Goal: Task Accomplishment & Management: Use online tool/utility

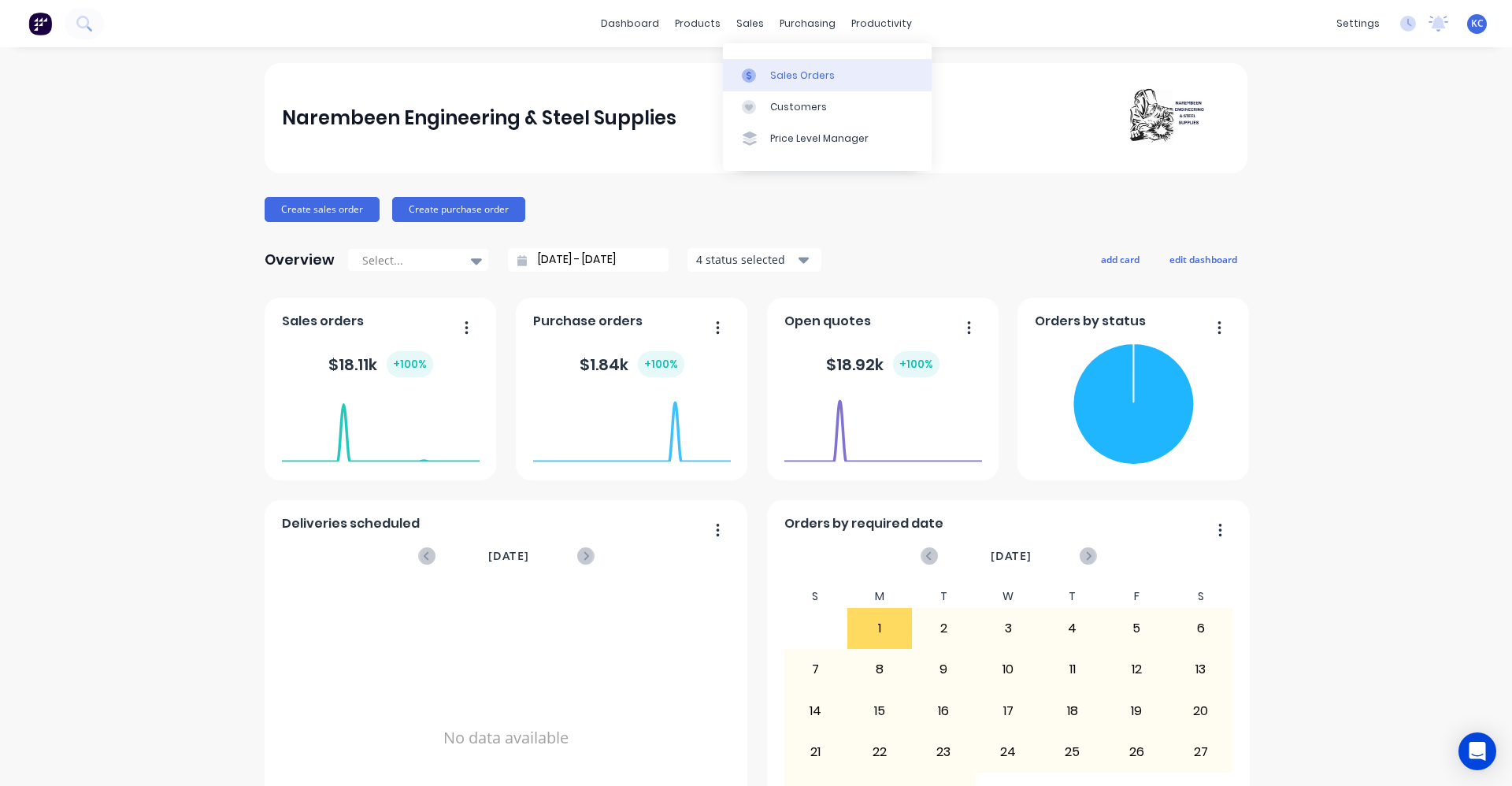
click at [763, 80] on div at bounding box center [754, 75] width 24 height 14
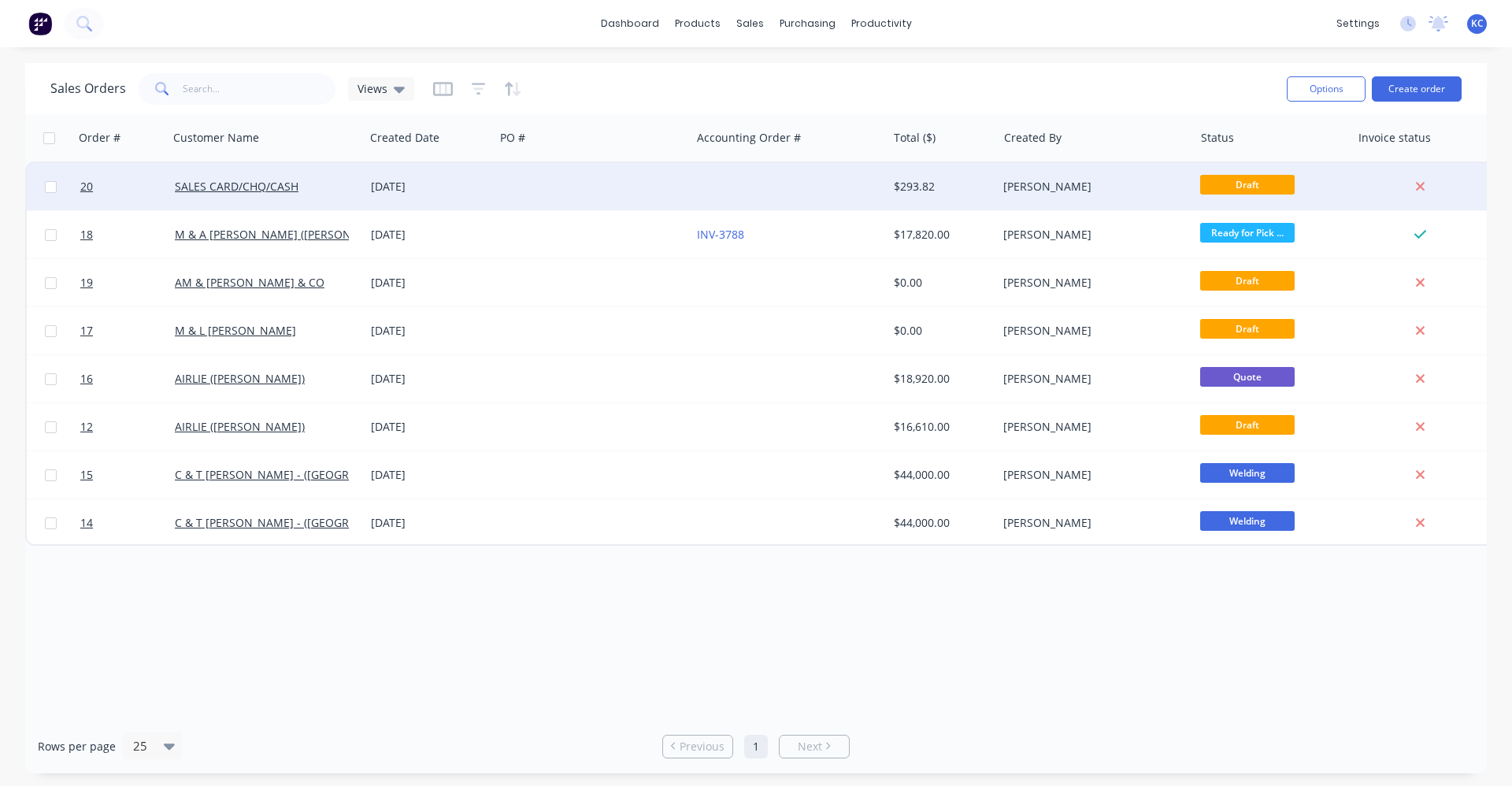
click at [571, 178] on div at bounding box center [592, 186] width 196 height 47
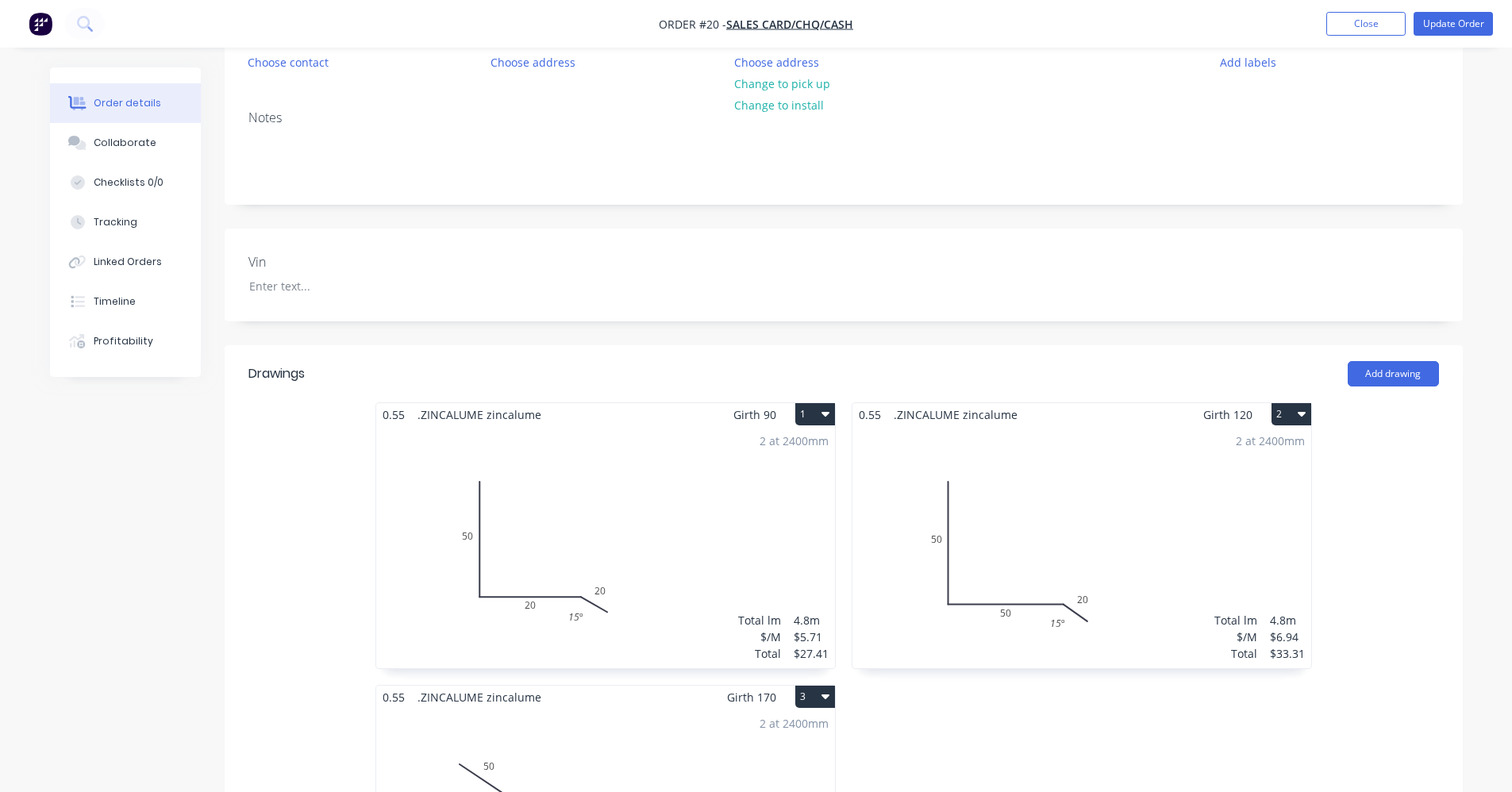
scroll to position [158, 0]
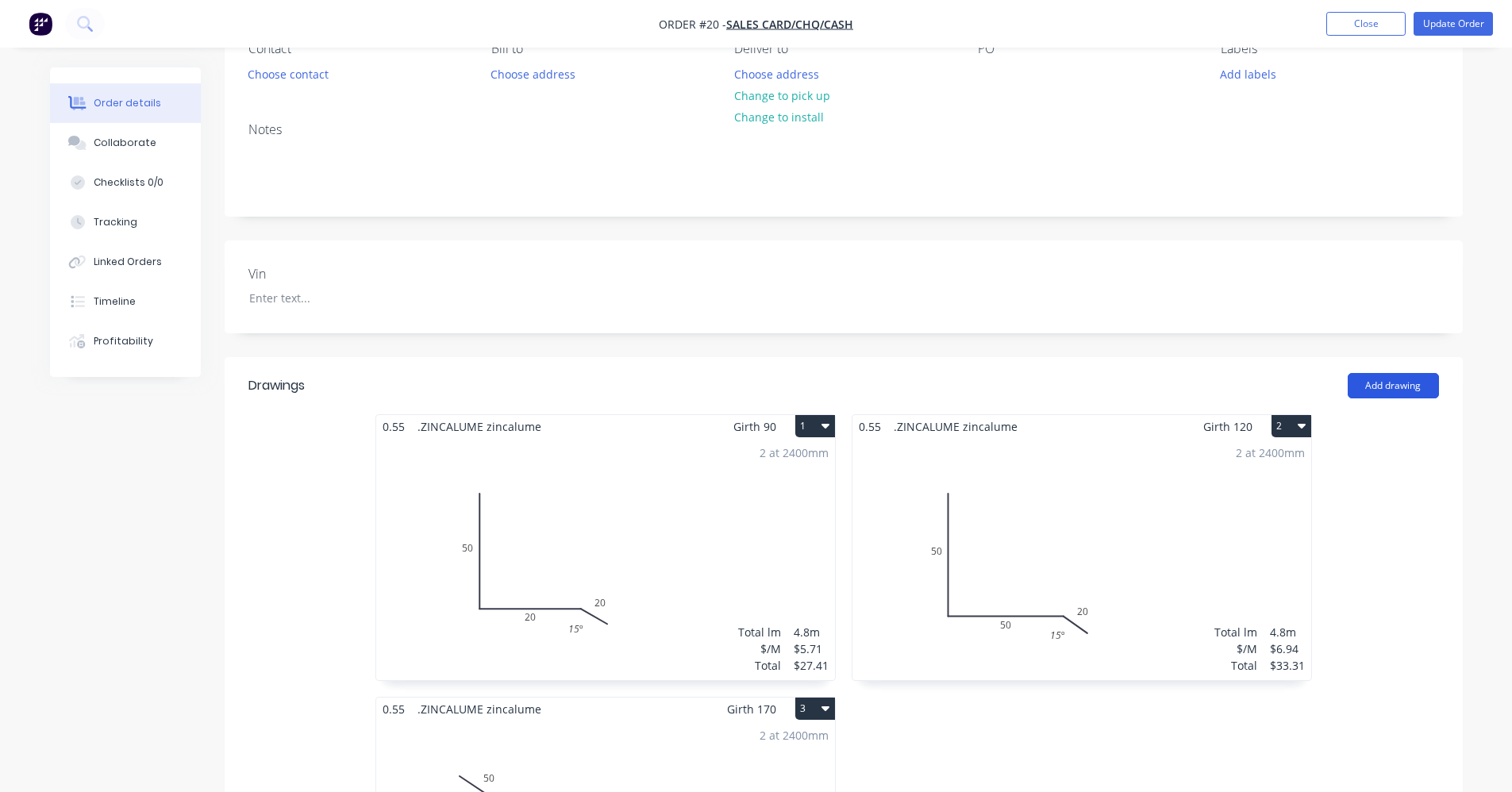
click at [1404, 378] on button "Add drawing" at bounding box center [1394, 386] width 91 height 25
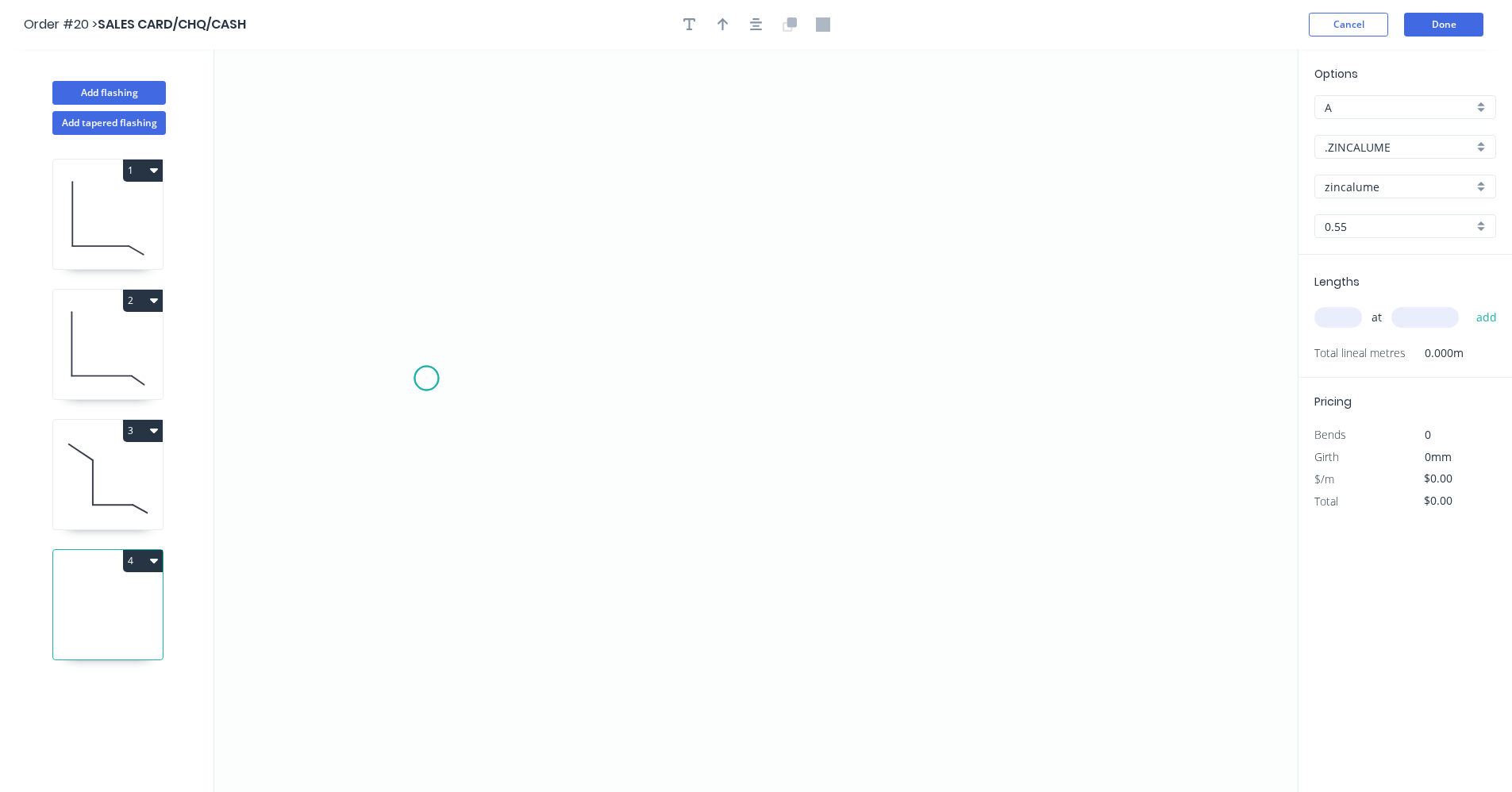
click at [427, 378] on icon "0" at bounding box center [756, 421] width 1083 height 744
click at [797, 390] on icon "0" at bounding box center [756, 421] width 1083 height 744
click at [794, 378] on circle at bounding box center [797, 379] width 24 height 24
click at [802, 382] on circle at bounding box center [797, 379] width 24 height 24
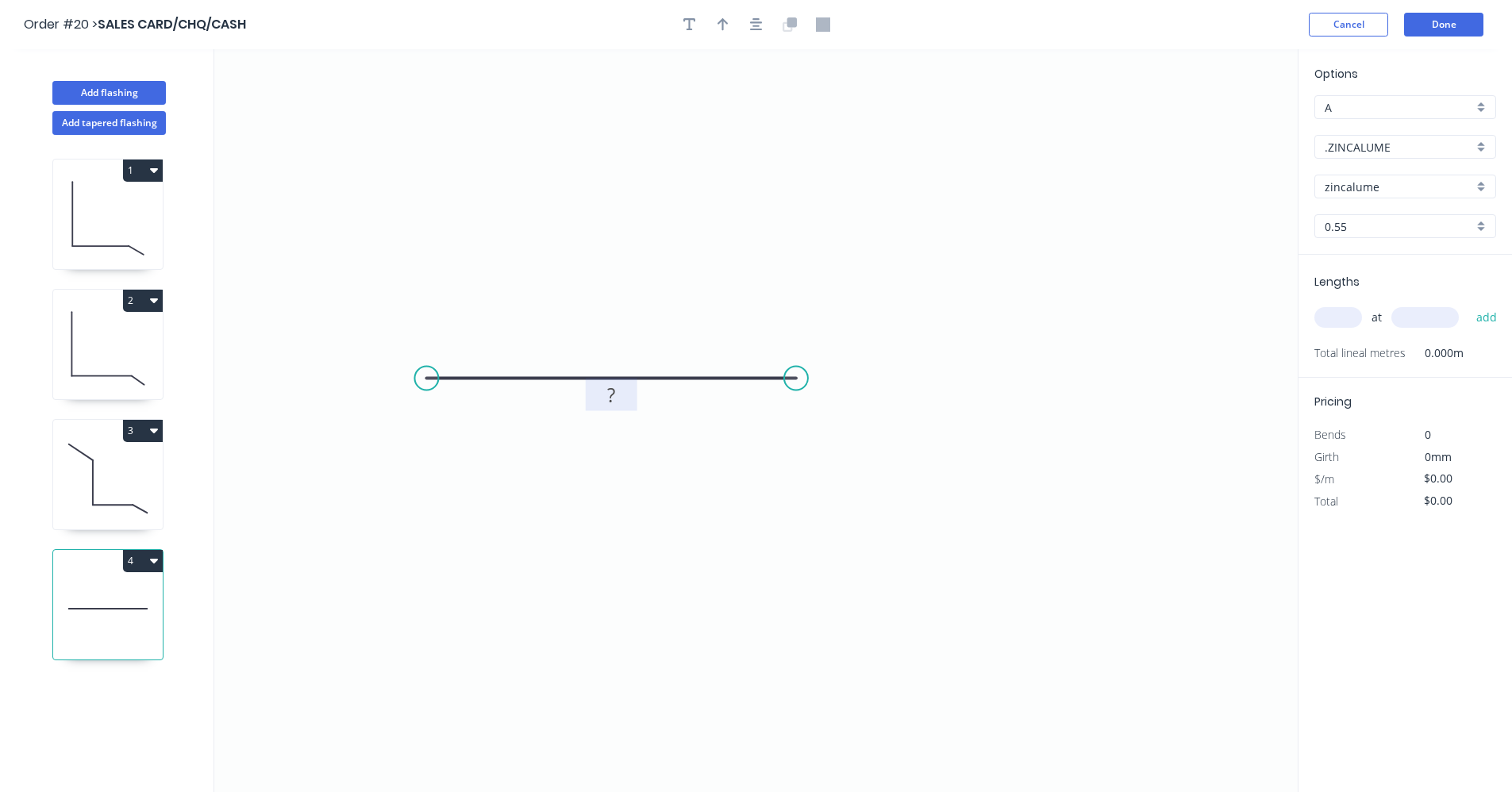
click at [604, 403] on rect at bounding box center [611, 396] width 32 height 22
click at [674, 389] on icon "0" at bounding box center [756, 421] width 1083 height 744
click at [616, 403] on rect at bounding box center [611, 396] width 32 height 22
click at [584, 526] on icon "0 400" at bounding box center [756, 421] width 1083 height 744
click at [1351, 323] on input "text" at bounding box center [1338, 318] width 48 height 20
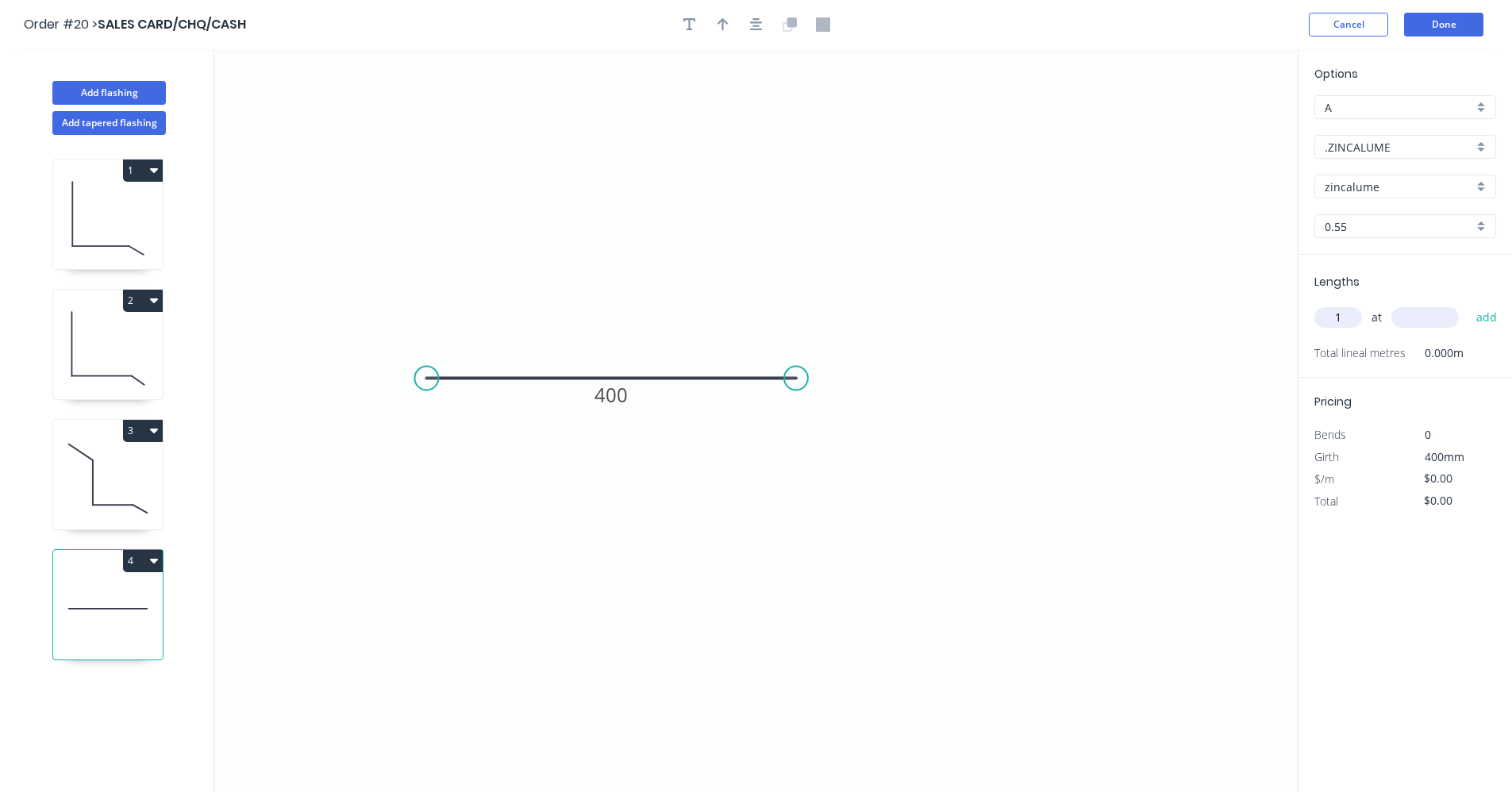
type input "1"
click at [1406, 312] on input "text" at bounding box center [1425, 318] width 67 height 20
click at [1040, 478] on icon "0 400" at bounding box center [756, 421] width 1083 height 744
click at [634, 401] on rect at bounding box center [612, 394] width 52 height 33
type input "635"
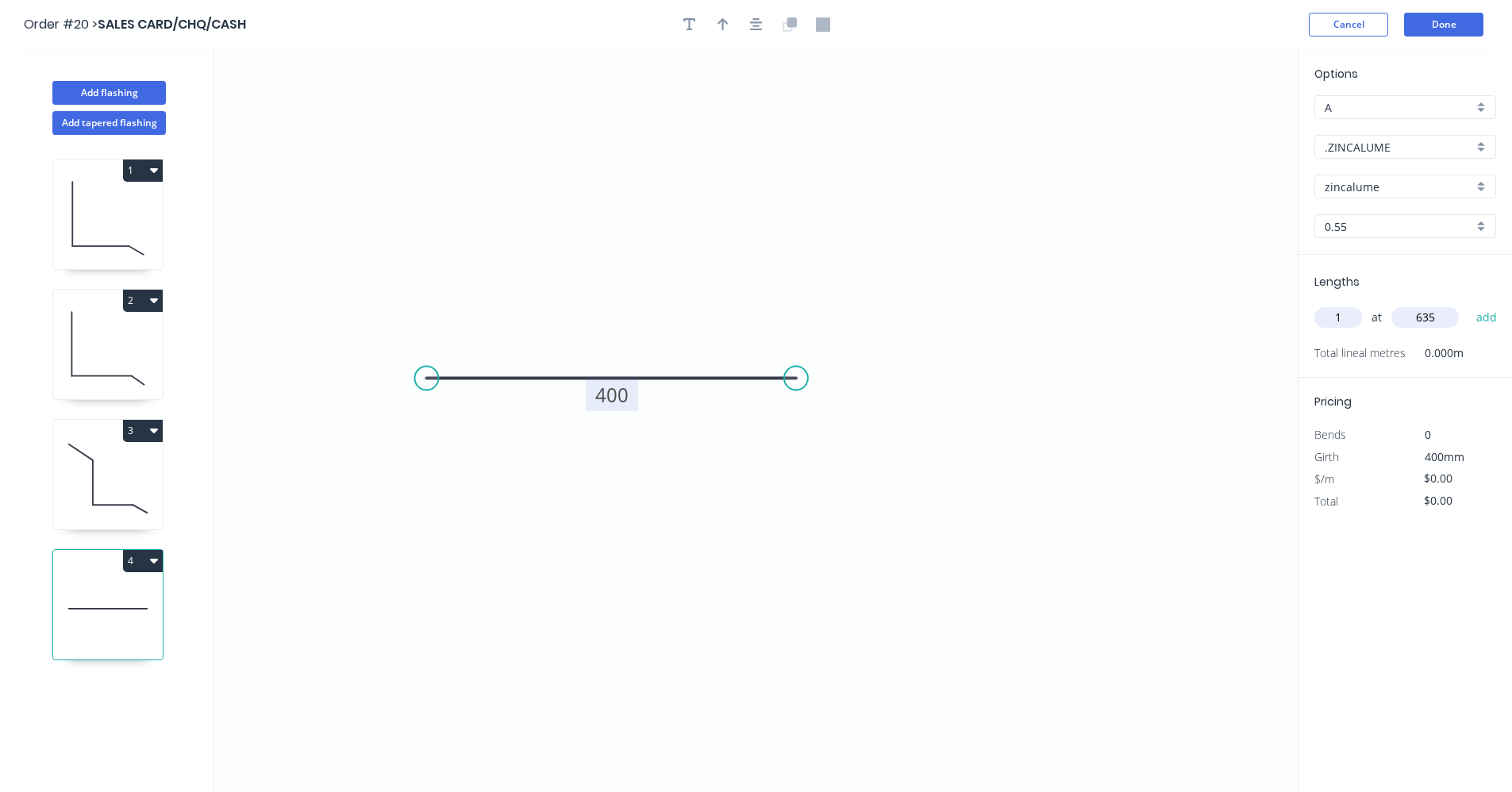
click at [617, 400] on tspan "400" at bounding box center [612, 395] width 34 height 26
click at [672, 516] on icon "0 200" at bounding box center [756, 421] width 1083 height 744
type input "$7.04"
click at [1493, 314] on button "add" at bounding box center [1487, 317] width 37 height 27
type input "$4.47"
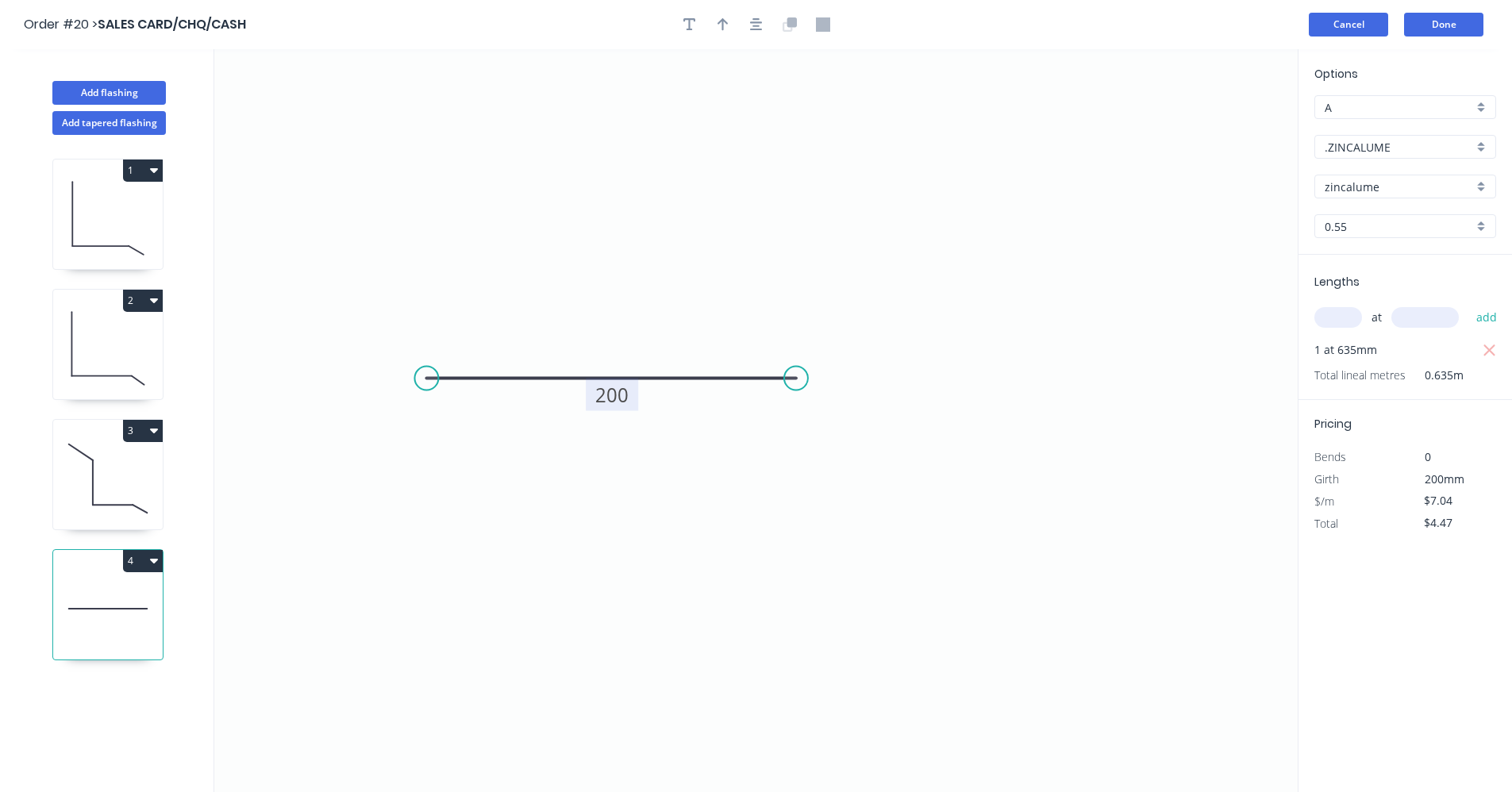
click at [1370, 26] on button "Cancel" at bounding box center [1348, 25] width 79 height 24
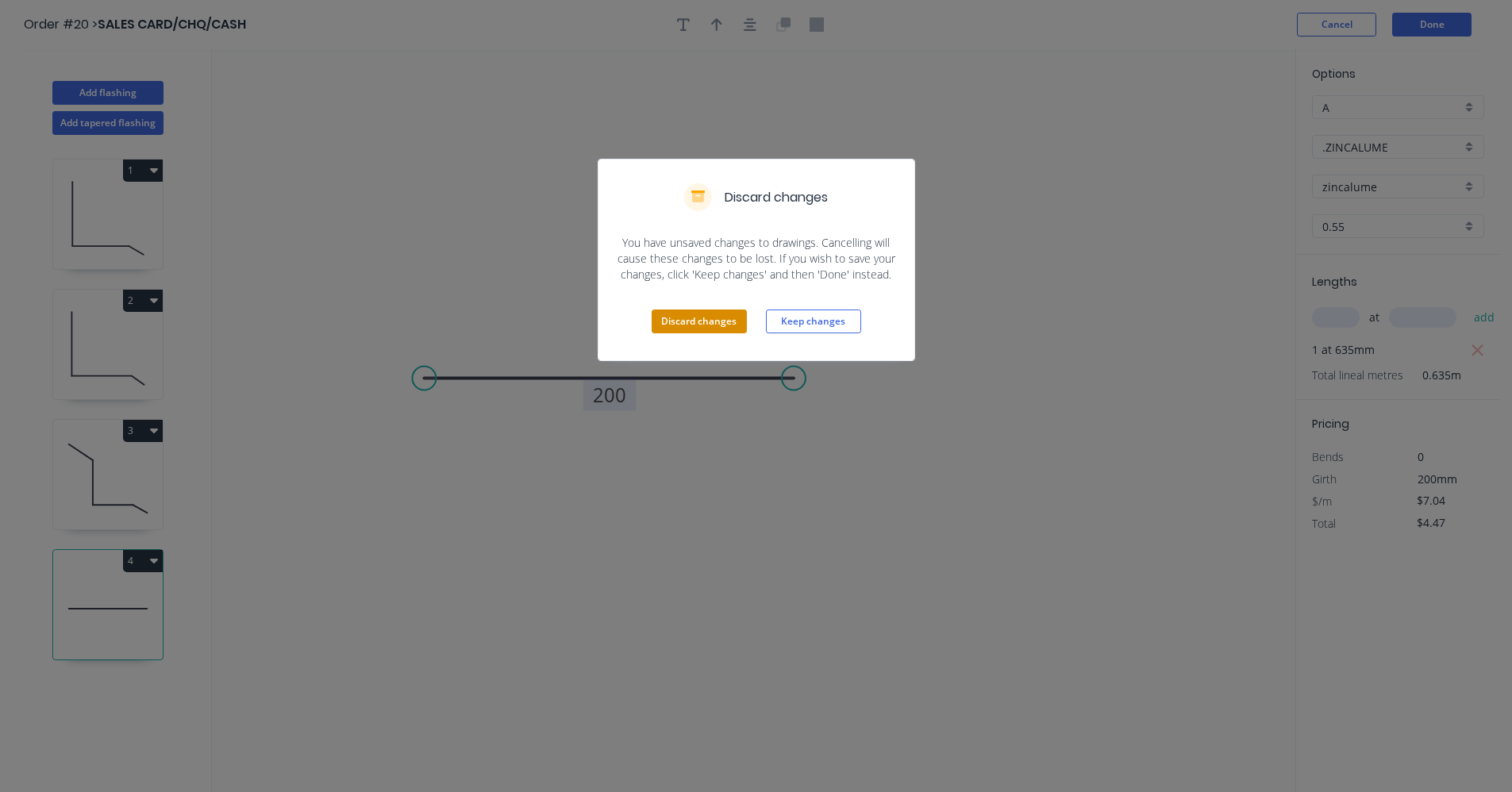
click at [685, 321] on button "Discard changes" at bounding box center [700, 321] width 95 height 24
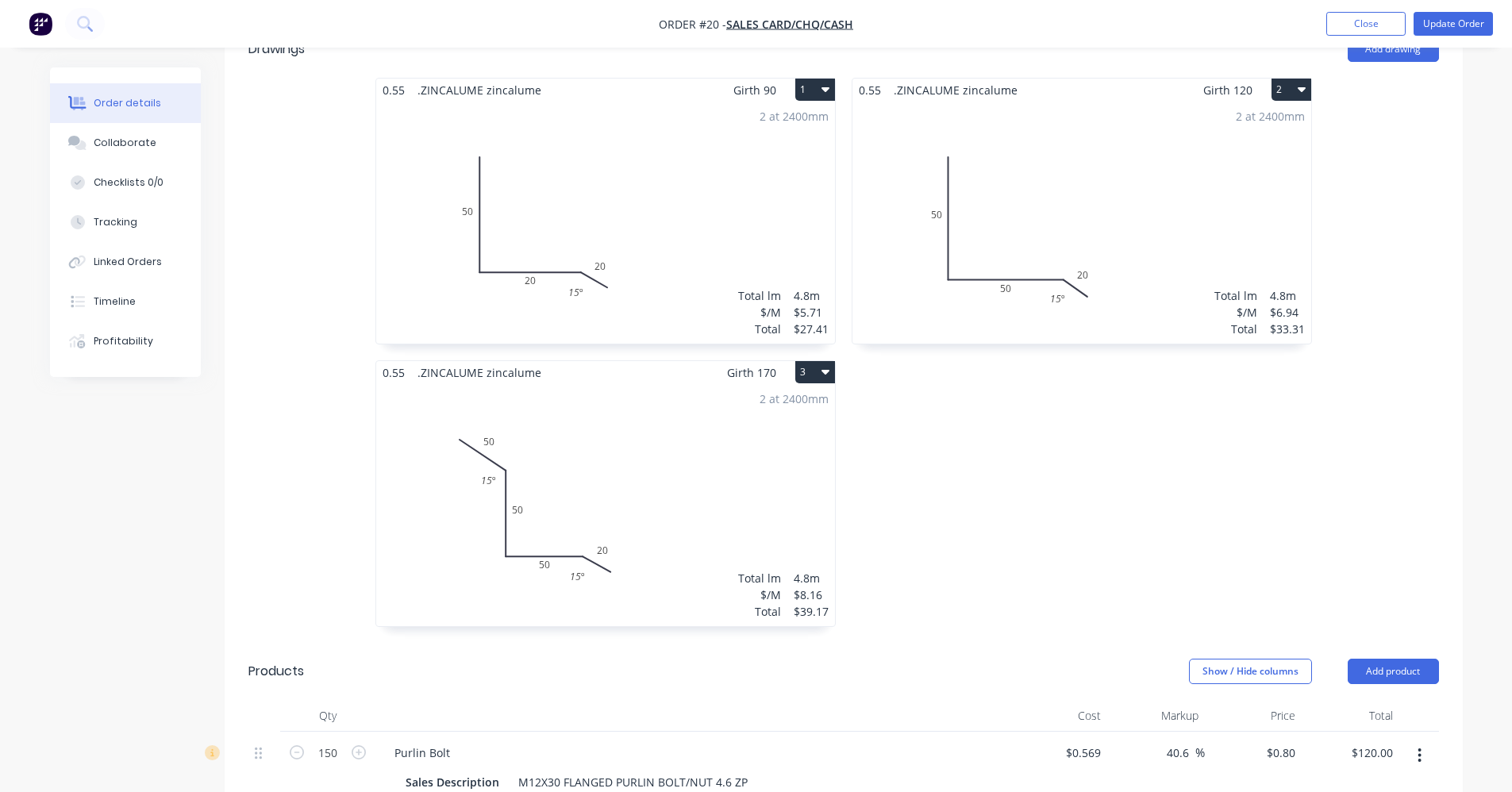
scroll to position [397, 0]
